Goal: Task Accomplishment & Management: Use online tool/utility

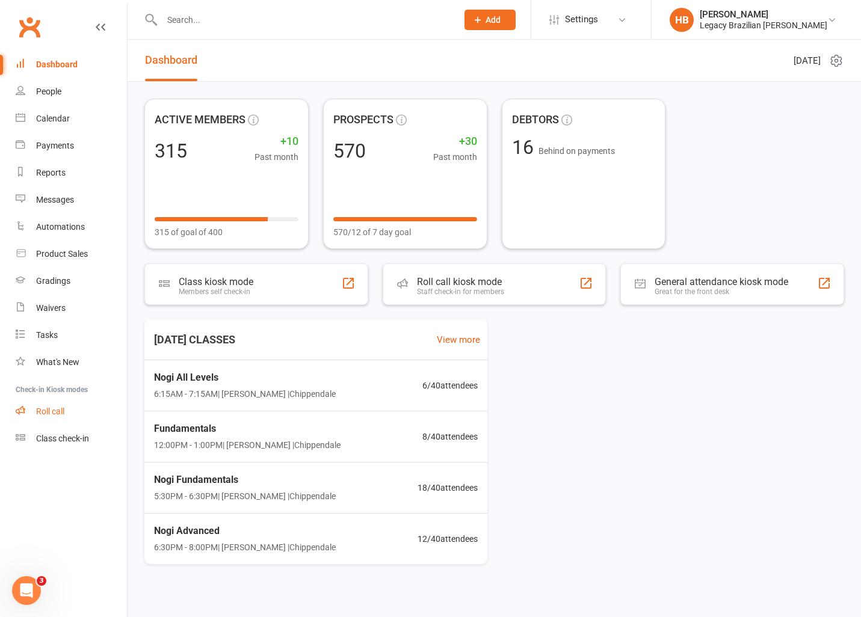
click at [47, 402] on link "Roll call" at bounding box center [71, 411] width 111 height 27
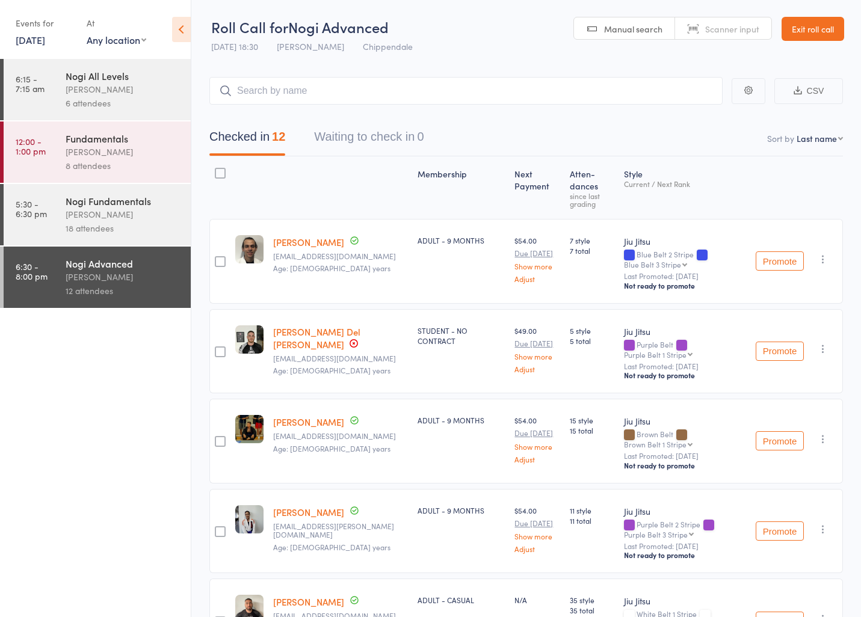
click at [799, 23] on link "Exit roll call" at bounding box center [812, 29] width 63 height 24
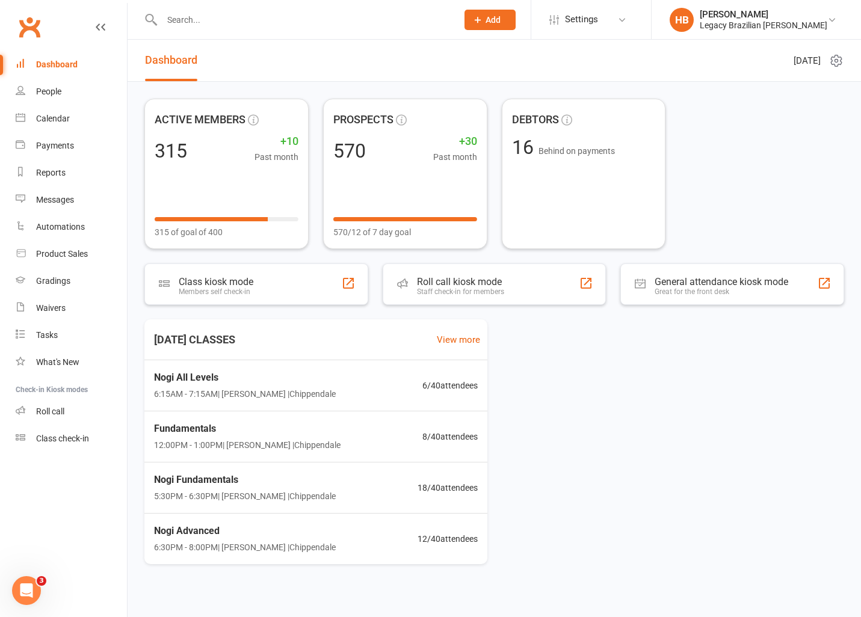
drag, startPoint x: 386, startPoint y: 52, endPoint x: 380, endPoint y: 24, distance: 28.3
click at [386, 52] on header "Dashboard Tuesday 12th, August 2025" at bounding box center [494, 61] width 733 height 42
click at [380, 21] on input "text" at bounding box center [303, 19] width 291 height 17
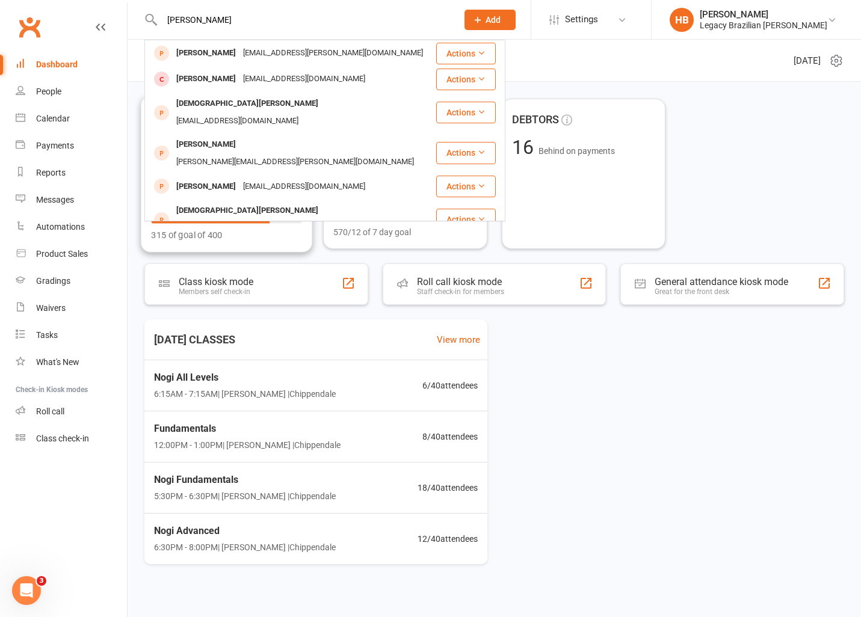
type input "christia"
click at [289, 260] on div "Chridelso@gmail.com" at bounding box center [237, 268] width 129 height 17
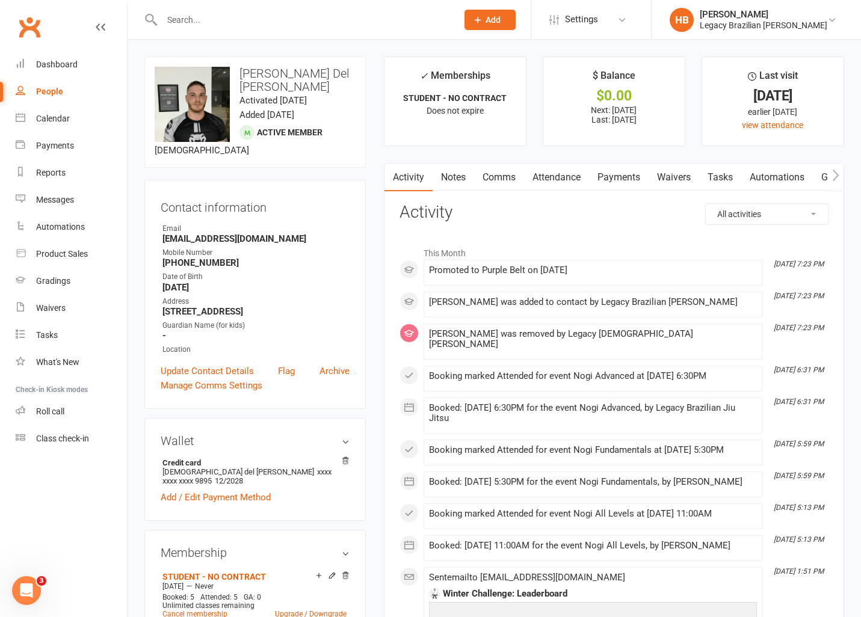
click at [611, 178] on link "Payments" at bounding box center [619, 178] width 60 height 28
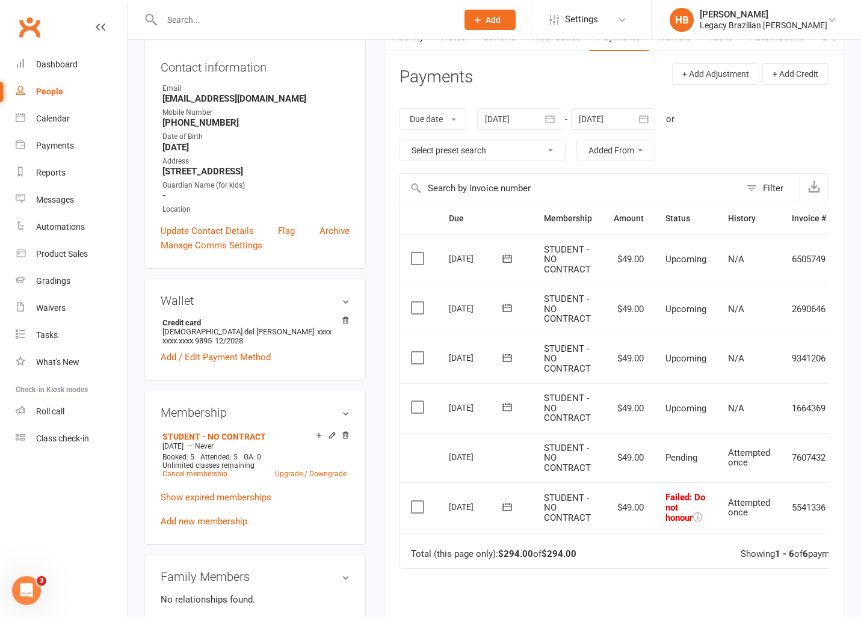
scroll to position [0, 1]
click at [505, 507] on icon at bounding box center [506, 507] width 12 height 12
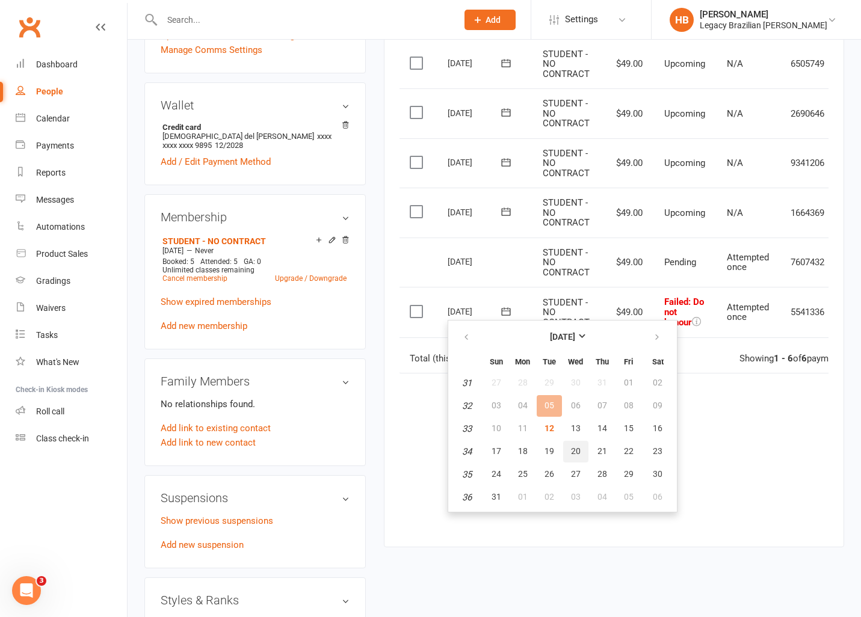
scroll to position [333, 0]
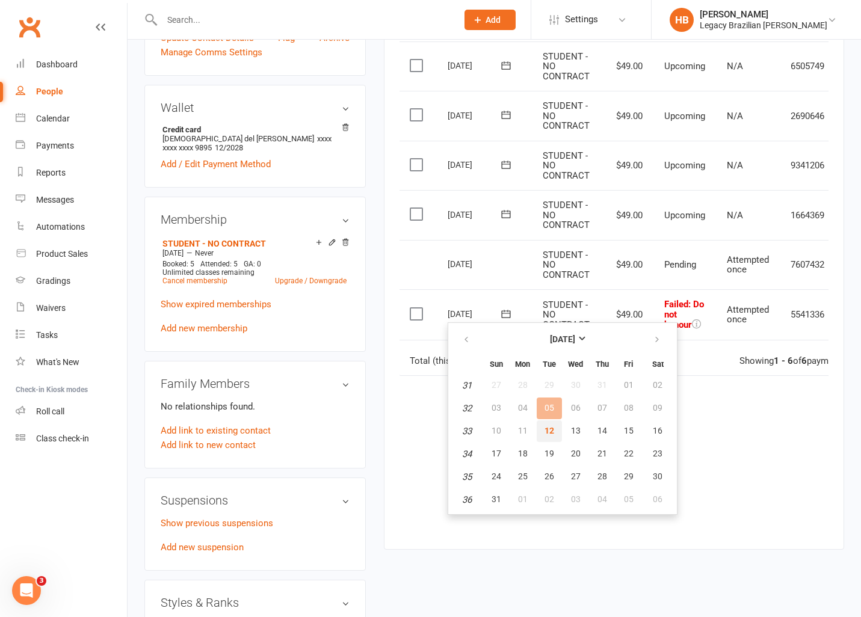
click at [543, 432] on button "12" at bounding box center [549, 431] width 25 height 22
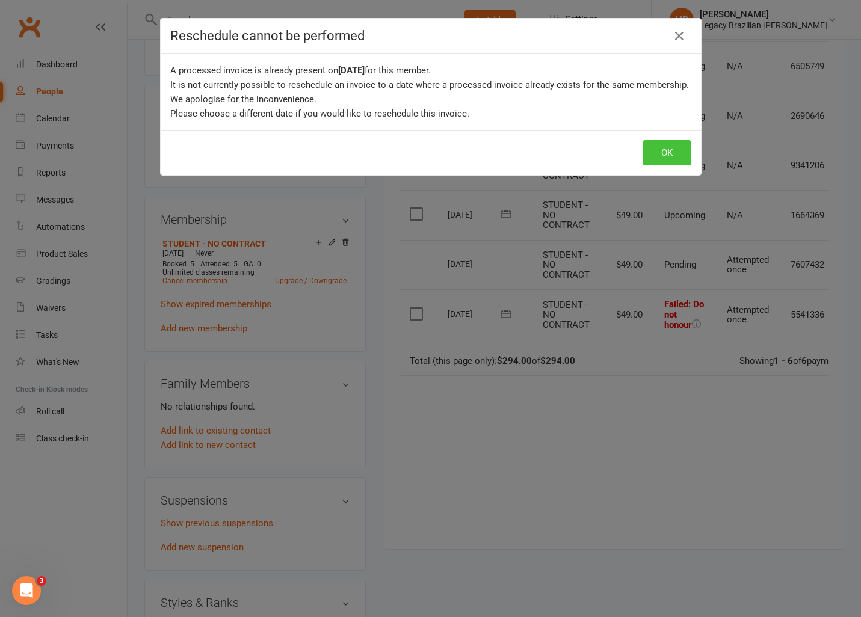
click at [681, 149] on button "OK" at bounding box center [666, 152] width 49 height 25
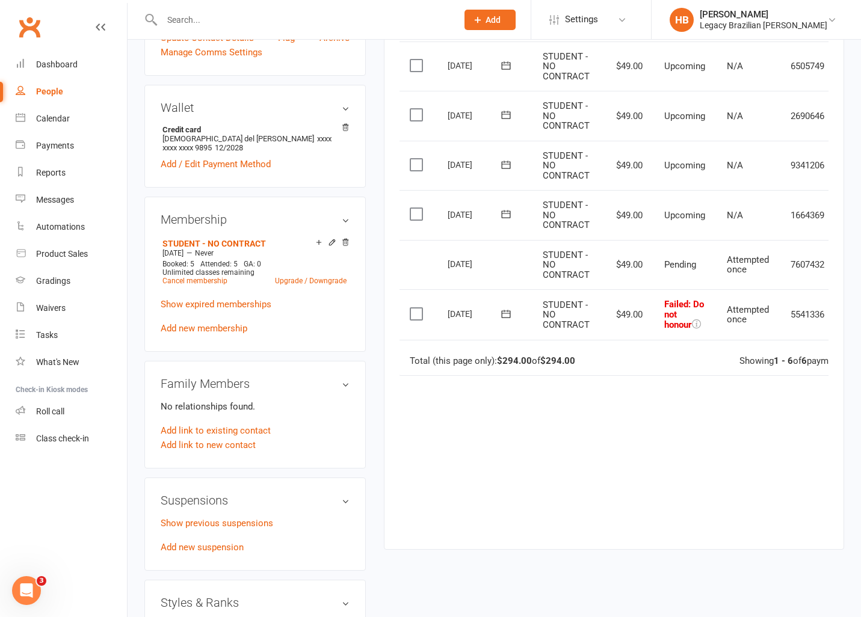
click at [501, 312] on icon at bounding box center [505, 314] width 9 height 8
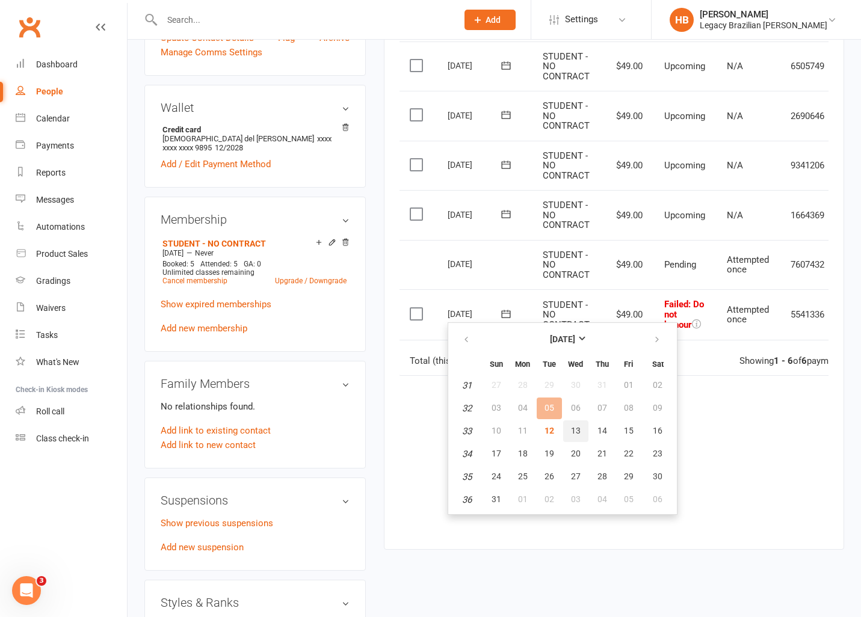
click at [567, 429] on button "13" at bounding box center [575, 431] width 25 height 22
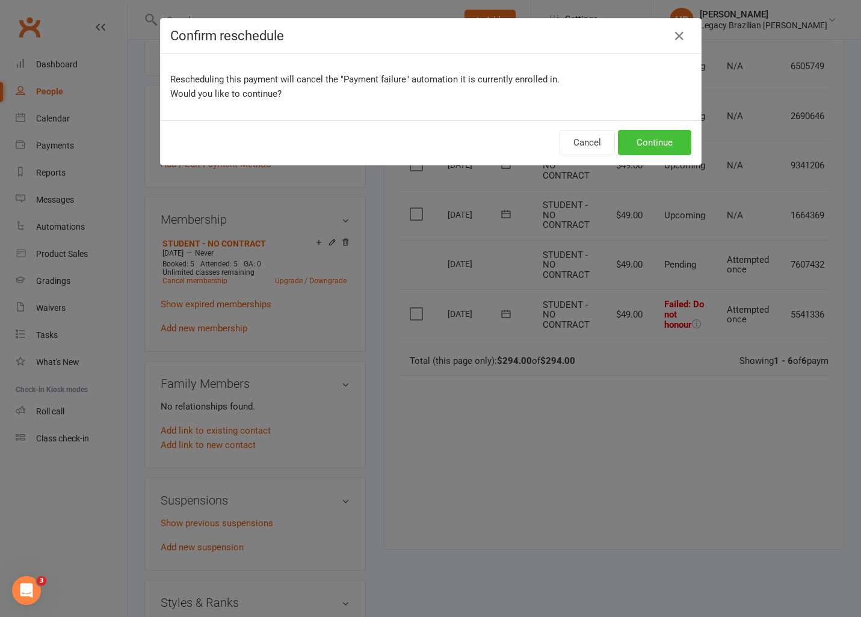
click at [653, 153] on button "Continue" at bounding box center [654, 142] width 73 height 25
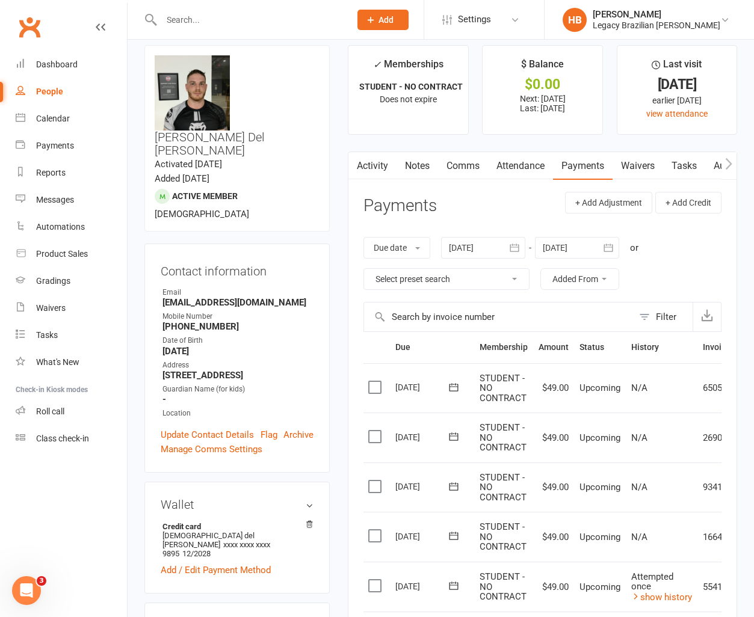
scroll to position [0, 0]
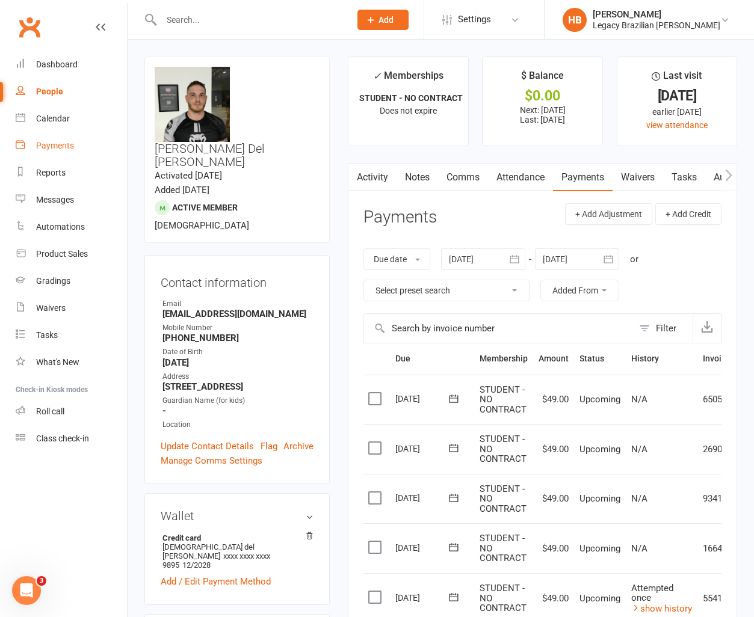
click at [64, 142] on div "Payments" at bounding box center [55, 146] width 38 height 10
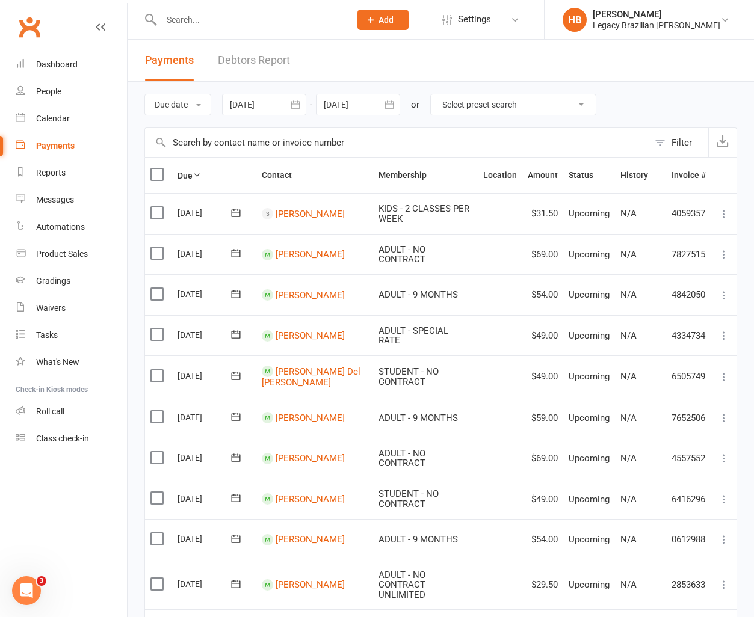
click at [269, 67] on link "Debtors Report" at bounding box center [254, 61] width 72 height 42
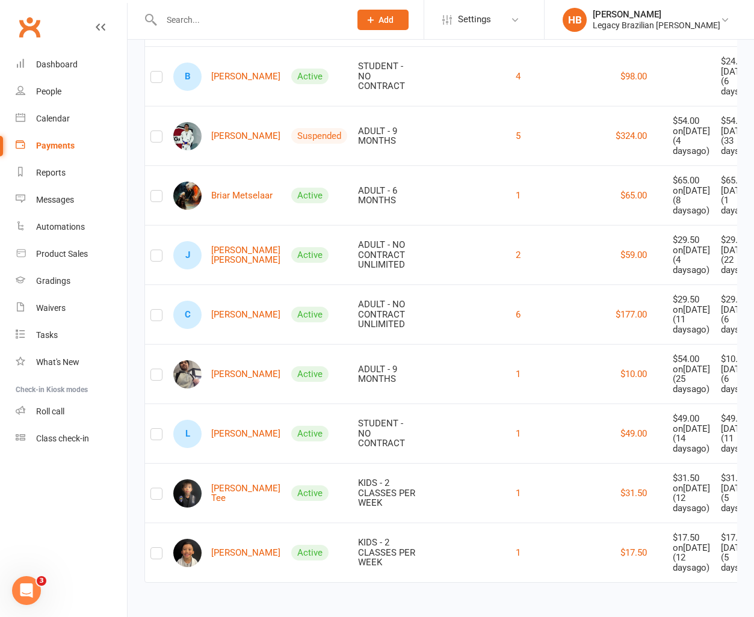
scroll to position [914, 0]
click at [241, 420] on link "L Luiz Tank" at bounding box center [226, 434] width 107 height 28
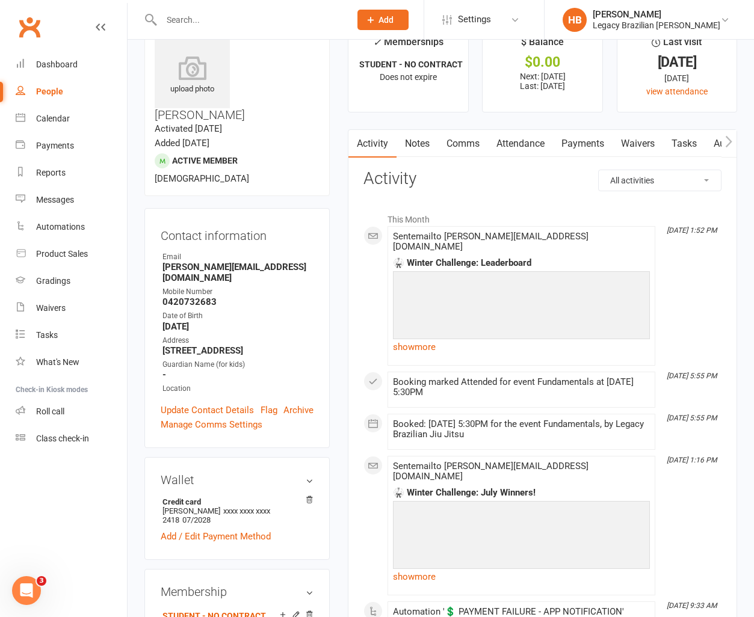
click at [573, 146] on link "Payments" at bounding box center [583, 144] width 60 height 28
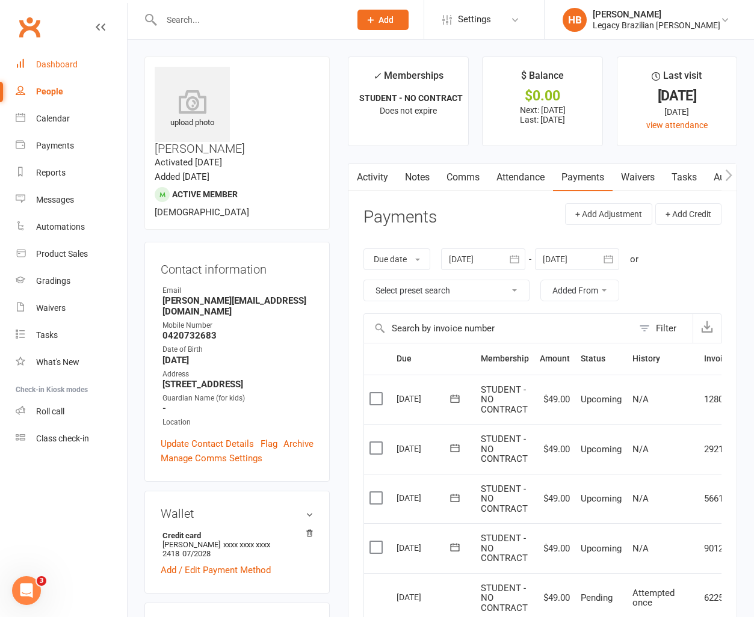
click at [66, 63] on div "Dashboard" at bounding box center [57, 65] width 42 height 10
